Goal: Information Seeking & Learning: Find specific page/section

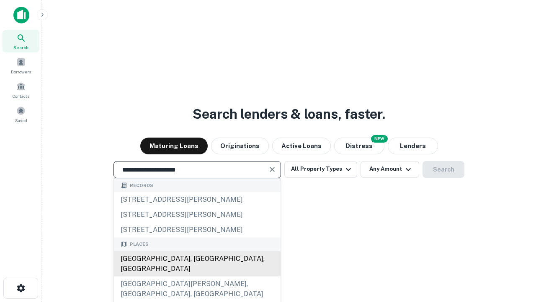
click at [197, 276] on div "[GEOGRAPHIC_DATA], [GEOGRAPHIC_DATA], [GEOGRAPHIC_DATA]" at bounding box center [197, 263] width 167 height 25
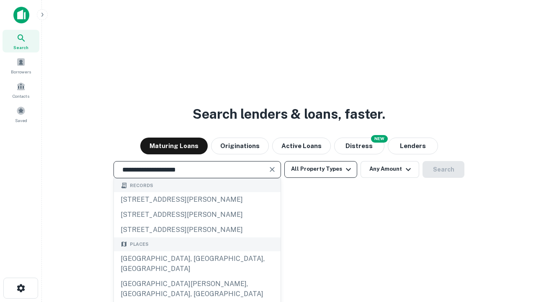
type input "**********"
click at [321, 169] on button "All Property Types" at bounding box center [320, 169] width 73 height 17
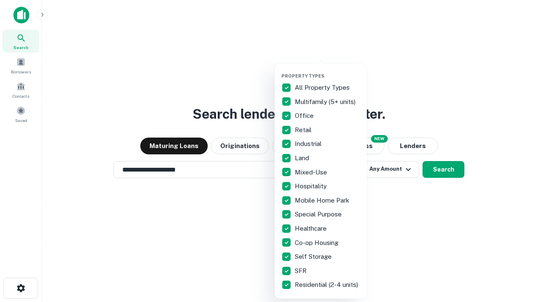
click at [327, 70] on button "button" at bounding box center [327, 70] width 92 height 0
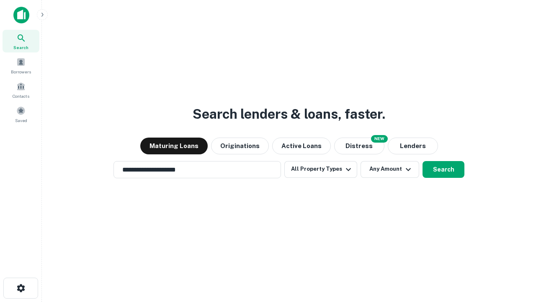
scroll to position [13, 0]
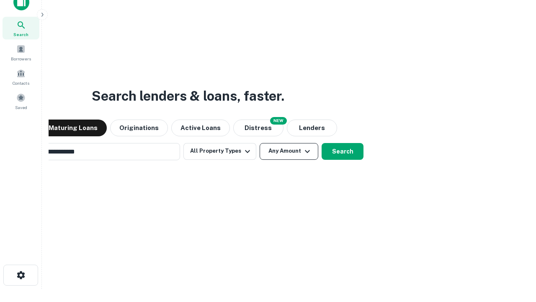
click at [260, 143] on button "Any Amount" at bounding box center [289, 151] width 59 height 17
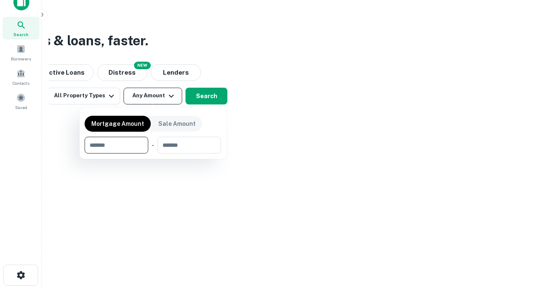
scroll to position [13, 0]
type input "*******"
click at [153, 153] on button "button" at bounding box center [153, 153] width 137 height 0
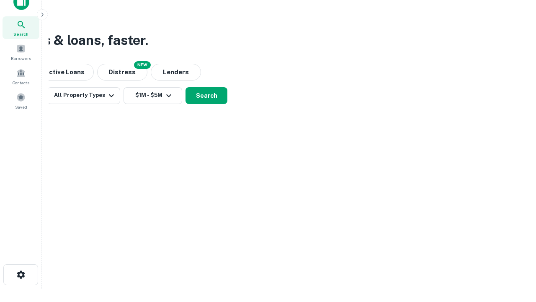
scroll to position [5, 155]
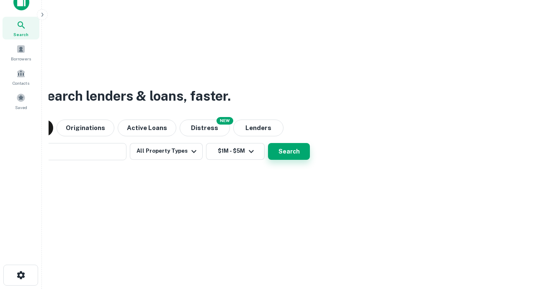
click at [268, 143] on button "Search" at bounding box center [289, 151] width 42 height 17
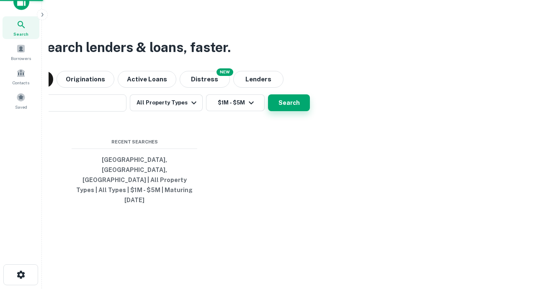
scroll to position [22, 237]
